Goal: Check status: Check status

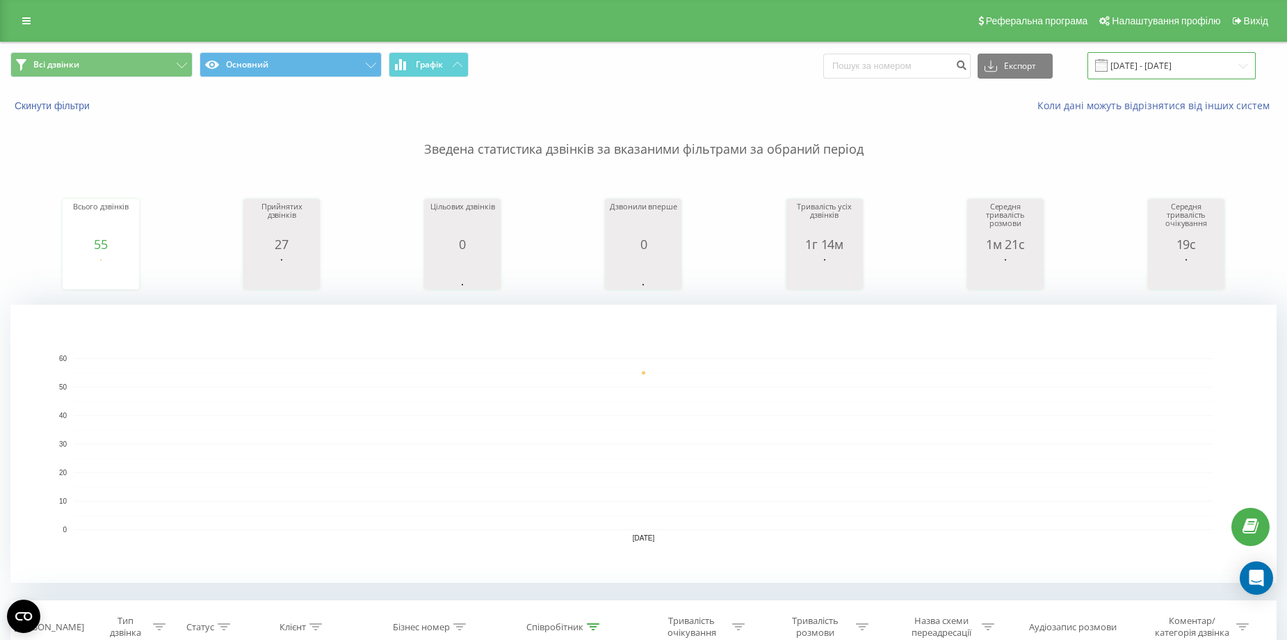
click at [1133, 67] on input "19.08.2025 - 19.08.2025" at bounding box center [1171, 65] width 168 height 27
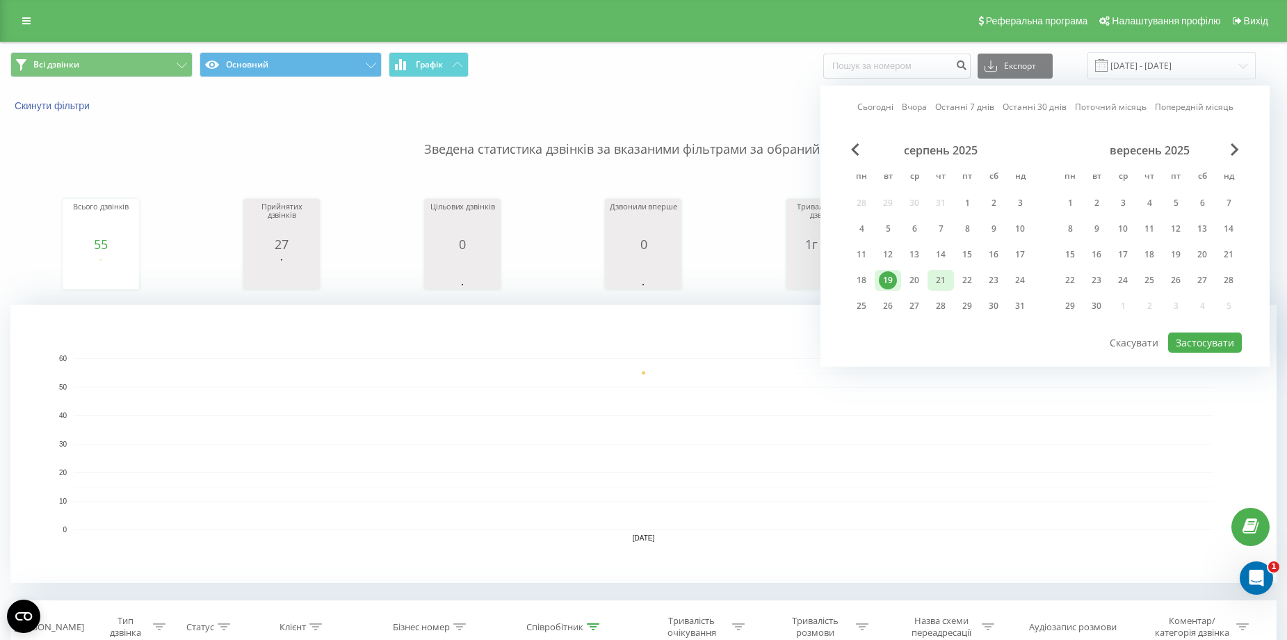
click at [943, 281] on div "21" at bounding box center [941, 280] width 18 height 18
click at [1193, 342] on button "Застосувати" at bounding box center [1205, 342] width 74 height 20
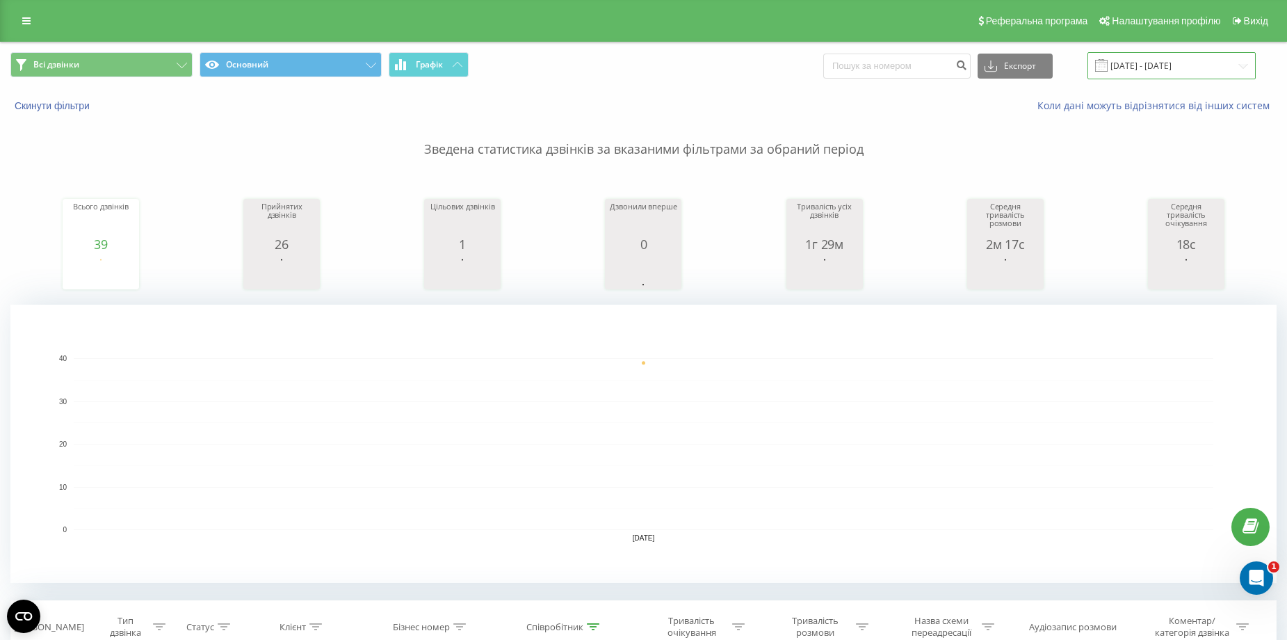
click at [1144, 65] on input "21.08.2025 - 21.08.2025" at bounding box center [1171, 65] width 168 height 27
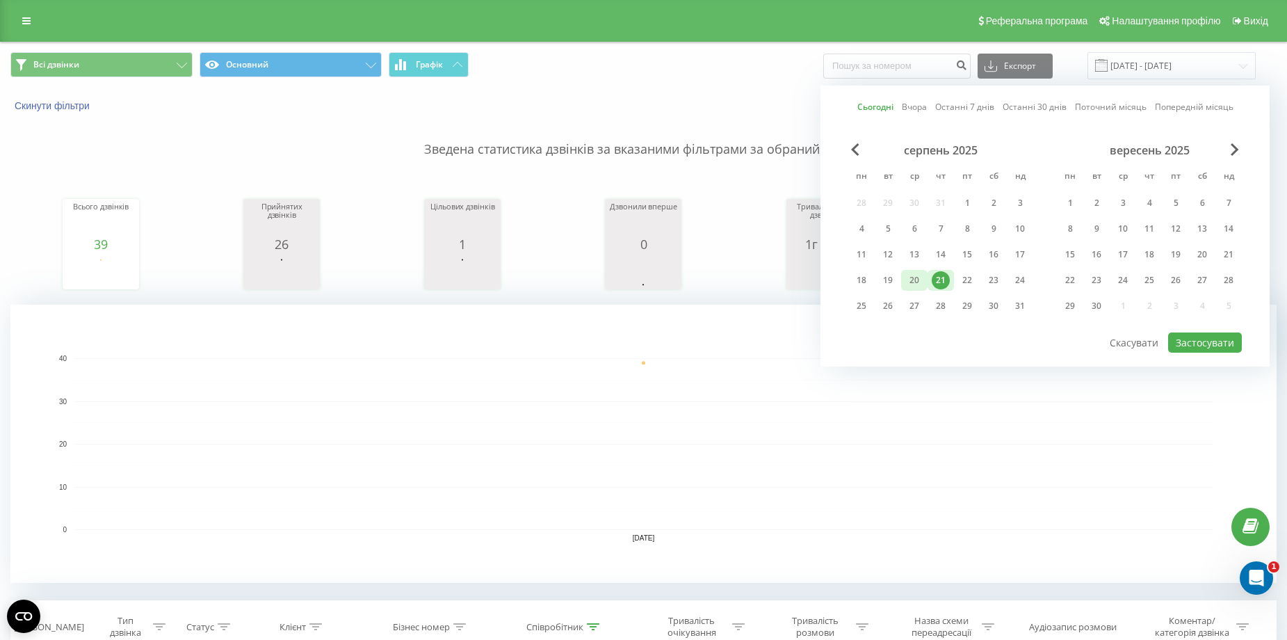
click at [916, 279] on div "20" at bounding box center [914, 280] width 18 height 18
click at [1178, 338] on button "Застосувати" at bounding box center [1205, 342] width 74 height 20
type input "20.08.2025 - 20.08.2025"
